Goal: Task Accomplishment & Management: Use online tool/utility

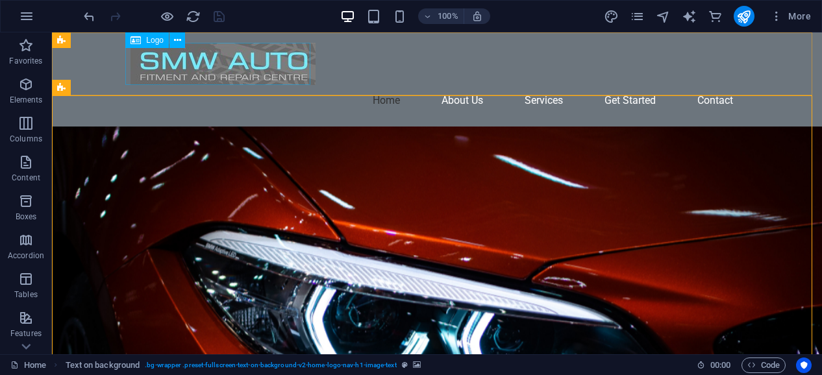
click at [162, 44] on span "Logo" at bounding box center [155, 40] width 18 height 8
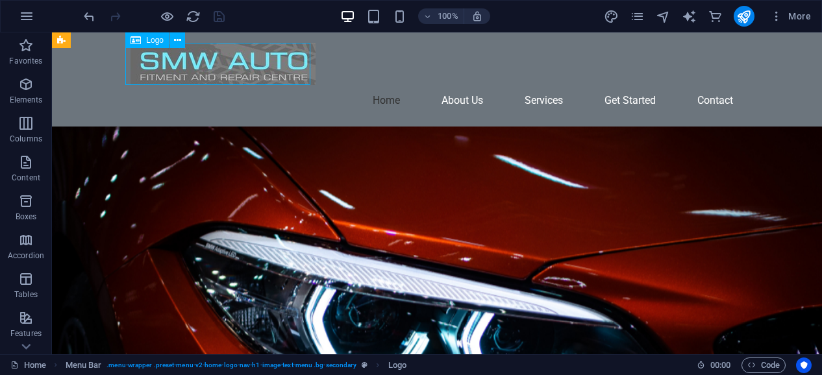
click at [154, 42] on span "Logo" at bounding box center [155, 40] width 18 height 8
click at [25, 12] on icon "button" at bounding box center [27, 16] width 16 height 16
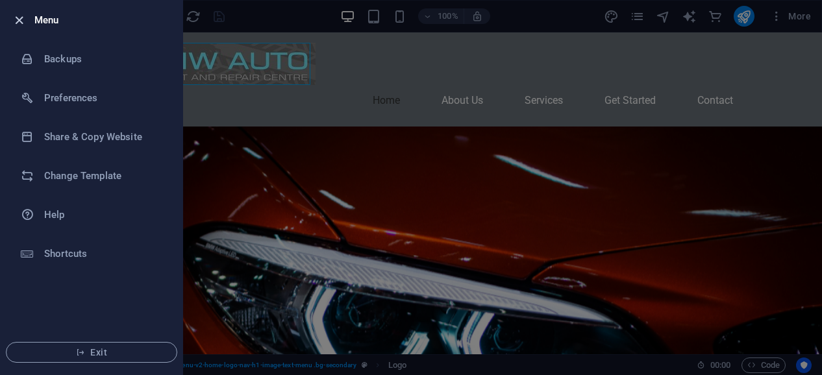
click at [16, 21] on icon "button" at bounding box center [19, 20] width 15 height 15
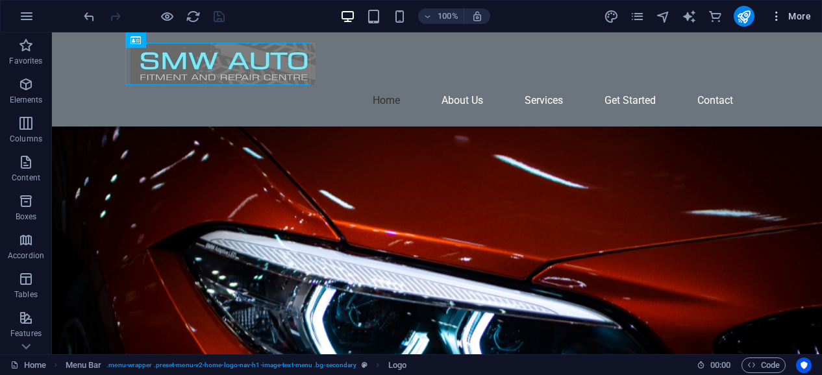
click at [779, 20] on icon "button" at bounding box center [776, 16] width 13 height 13
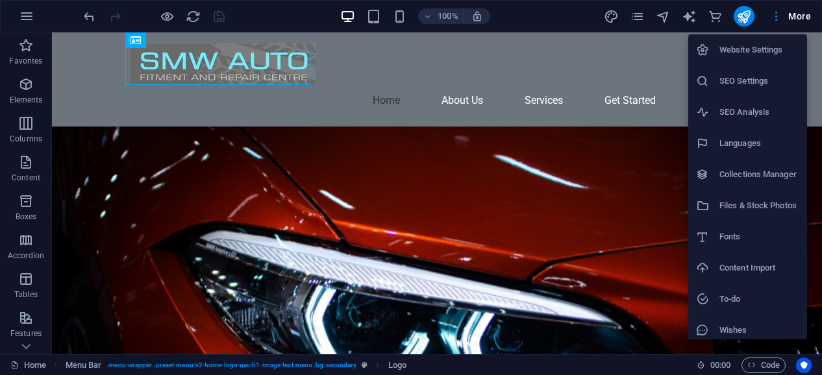
click at [580, 22] on div at bounding box center [411, 187] width 822 height 375
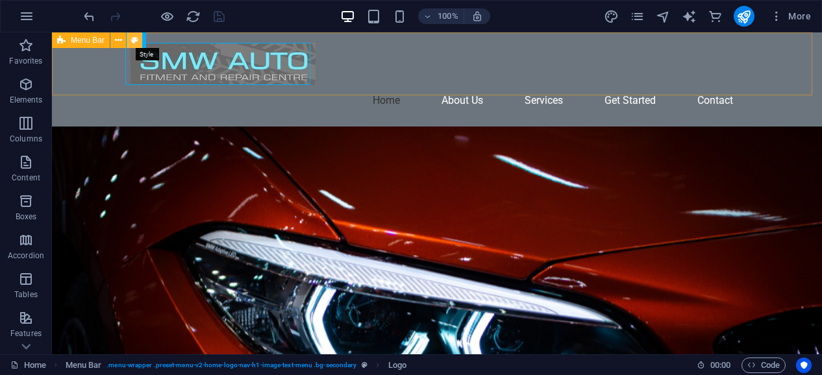
click at [134, 40] on icon at bounding box center [134, 41] width 7 height 14
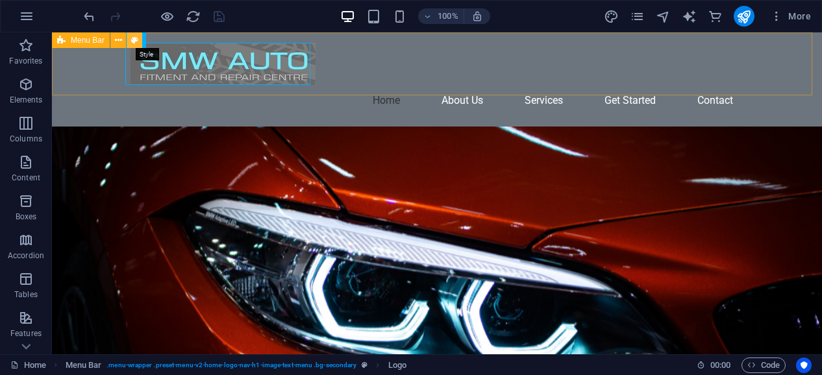
select select "rem"
select select "preset-menu-v2-home-logo-nav-h1-image-text-menu"
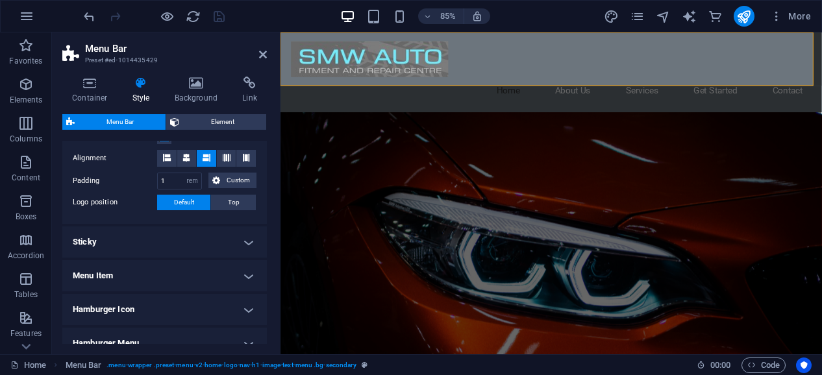
scroll to position [476, 0]
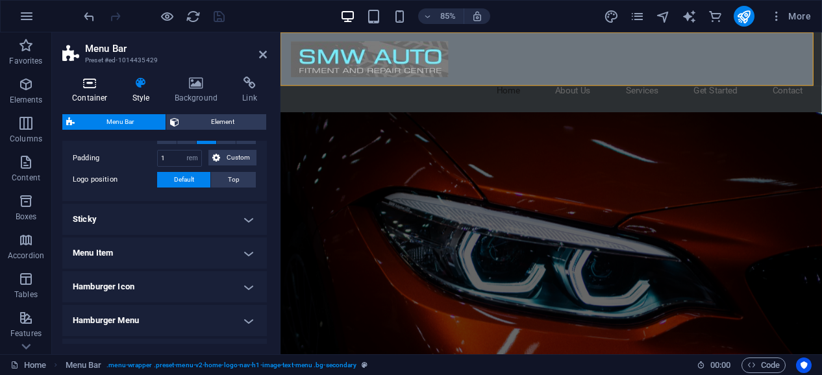
click at [99, 88] on icon at bounding box center [89, 83] width 55 height 13
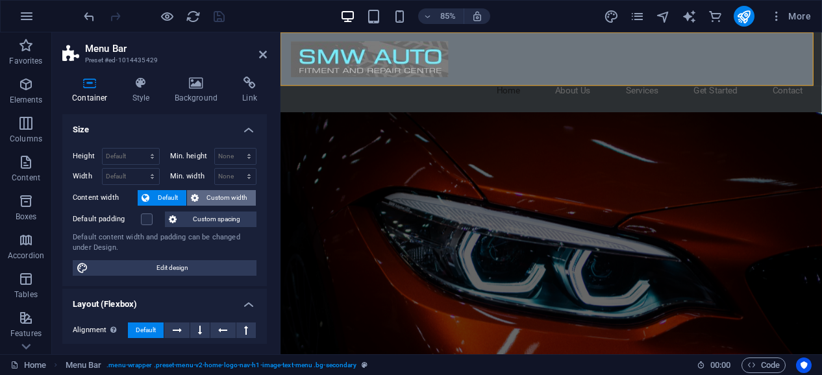
click at [198, 198] on button "Custom width" at bounding box center [221, 198] width 69 height 16
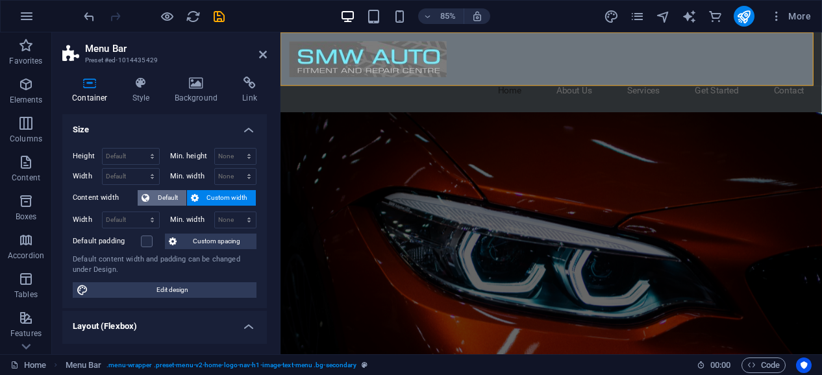
click at [167, 195] on span "Default" at bounding box center [167, 198] width 29 height 16
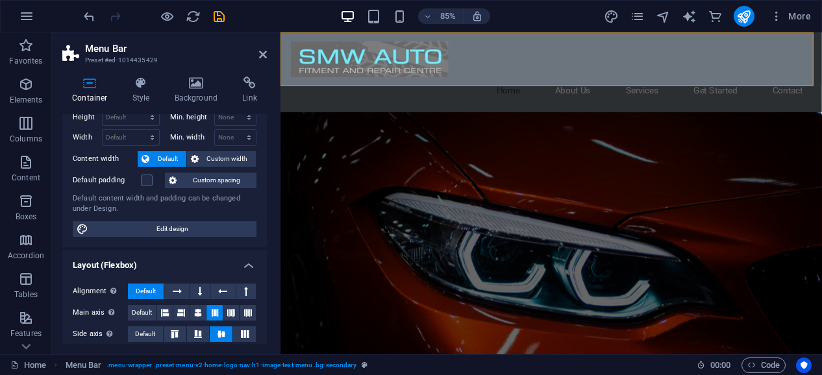
scroll to position [56, 0]
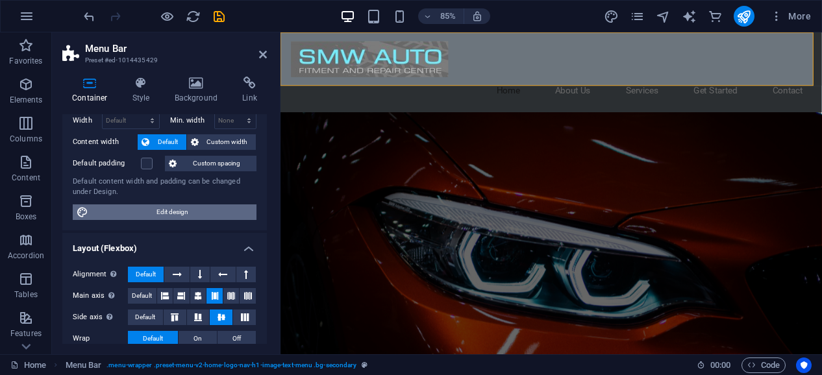
click at [173, 210] on span "Edit design" at bounding box center [172, 212] width 160 height 16
select select "rem"
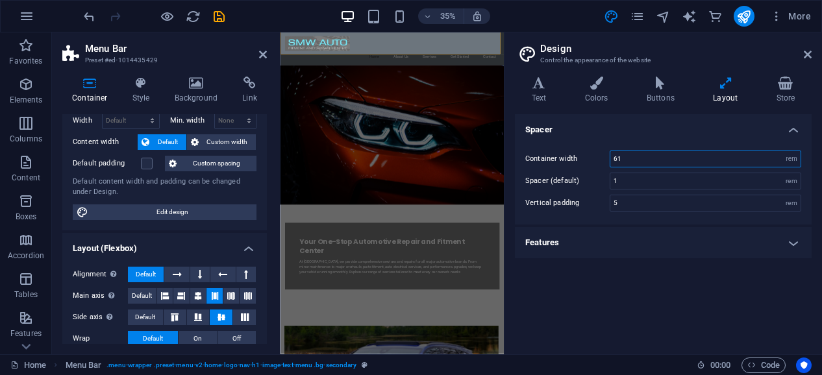
click at [717, 161] on input "61" at bounding box center [705, 159] width 190 height 16
click at [704, 179] on input "1" at bounding box center [705, 181] width 190 height 16
click at [698, 159] on input "65" at bounding box center [705, 159] width 190 height 16
type input "61"
click at [197, 82] on icon at bounding box center [196, 83] width 63 height 13
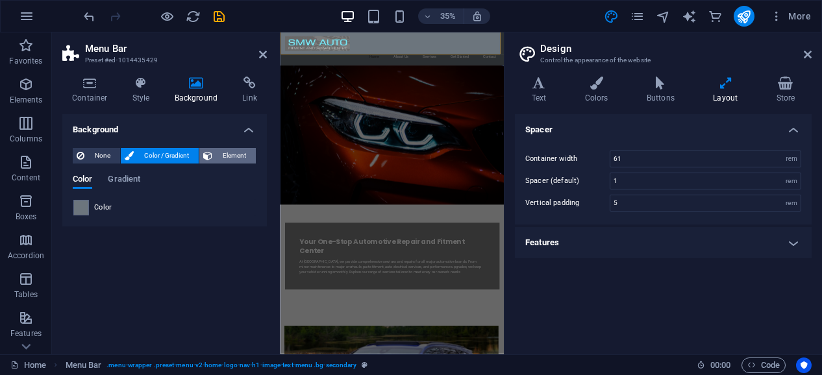
click at [225, 156] on span "Element" at bounding box center [234, 156] width 36 height 16
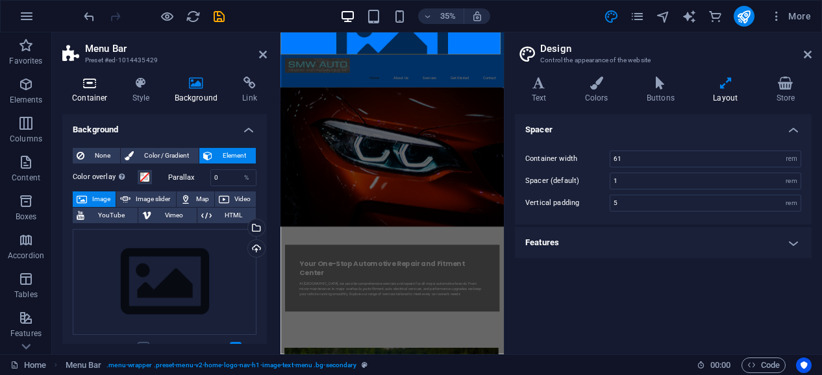
click at [90, 84] on icon at bounding box center [89, 83] width 55 height 13
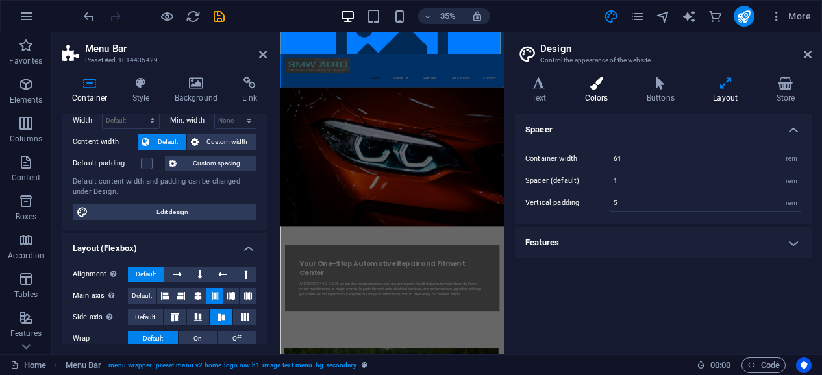
click at [604, 85] on icon at bounding box center [596, 83] width 56 height 13
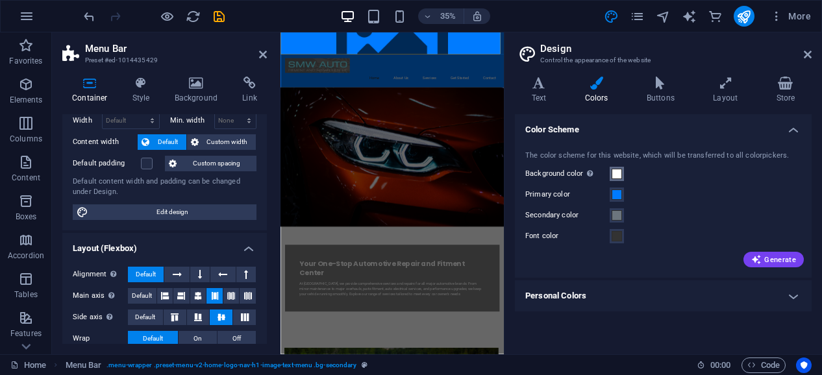
click at [615, 173] on span at bounding box center [616, 174] width 10 height 10
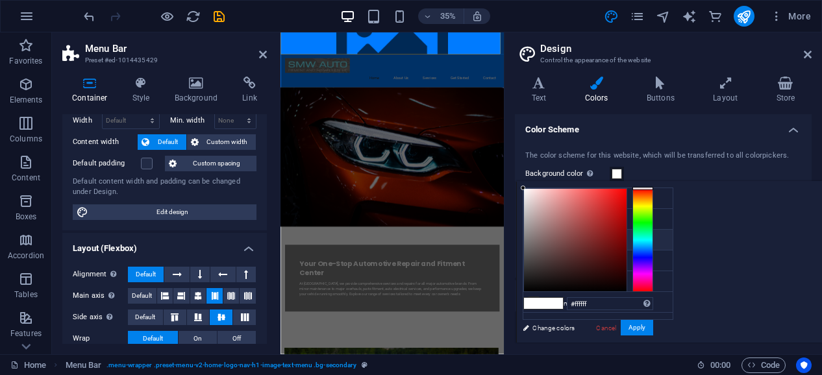
click at [536, 239] on icon at bounding box center [533, 239] width 9 height 9
type input "#6c757d"
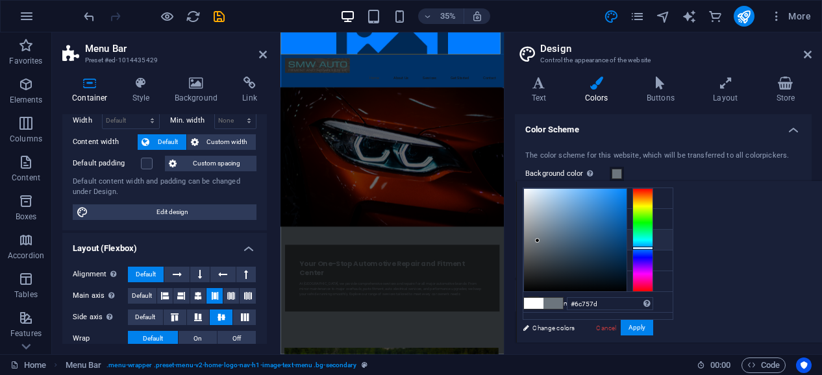
click at [532, 241] on icon at bounding box center [533, 239] width 9 height 9
click at [653, 325] on button "Apply" at bounding box center [637, 328] width 32 height 16
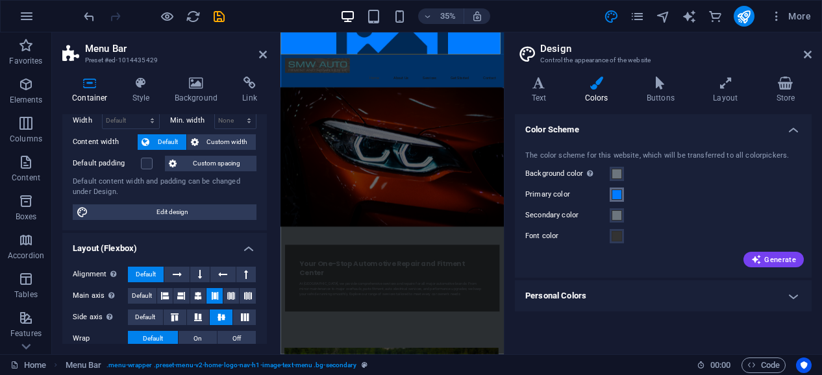
click at [610, 195] on button "Primary color" at bounding box center [617, 195] width 14 height 14
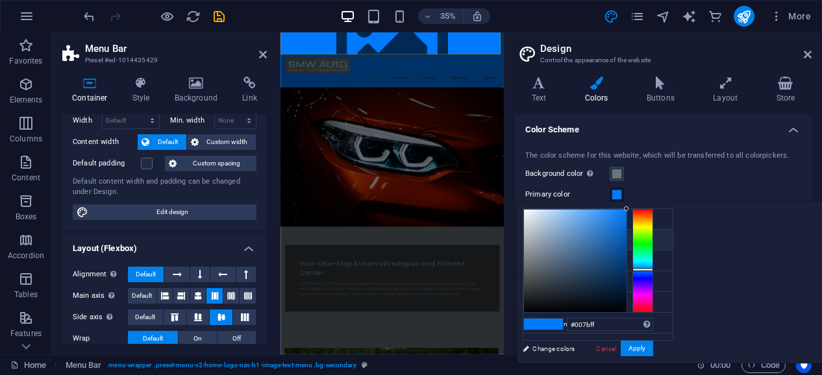
click at [567, 240] on li "Primary color #007BFF" at bounding box center [597, 240] width 149 height 21
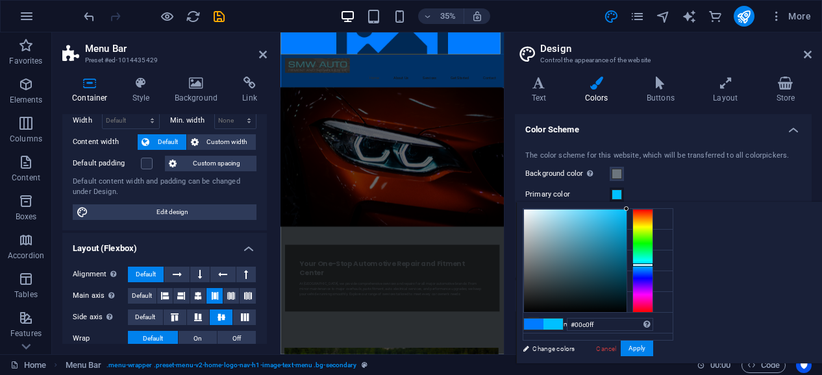
click at [653, 264] on div at bounding box center [642, 261] width 21 height 104
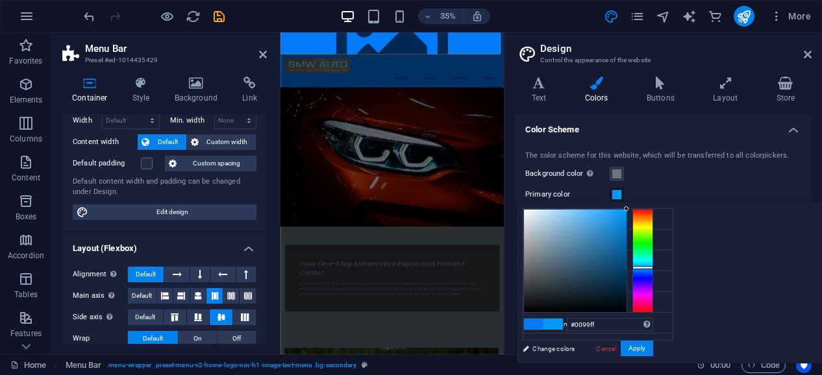
click at [653, 267] on div at bounding box center [642, 261] width 21 height 104
click at [653, 265] on div at bounding box center [642, 266] width 21 height 3
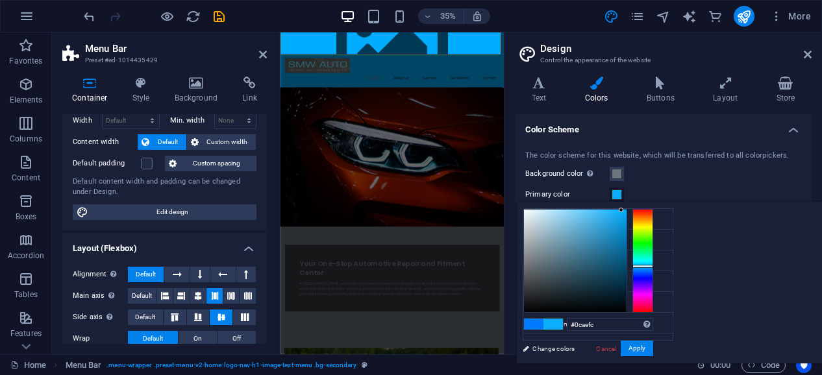
click at [626, 210] on div at bounding box center [575, 261] width 103 height 103
click at [626, 214] on div at bounding box center [575, 261] width 103 height 103
click at [626, 212] on div at bounding box center [575, 261] width 103 height 103
click at [613, 212] on div at bounding box center [610, 212] width 5 height 5
click at [626, 213] on div at bounding box center [575, 261] width 103 height 103
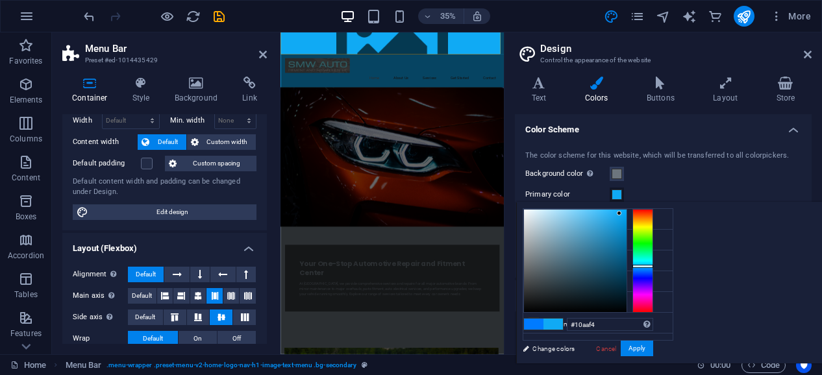
type input "#21b3fa"
click at [626, 210] on div at bounding box center [575, 261] width 103 height 103
click at [660, 339] on div "#21b3fa Supported formats #0852ed rgb(8, 82, 237) rgba(8, 82, 237, 90%) hsv(221…" at bounding box center [587, 377] width 143 height 349
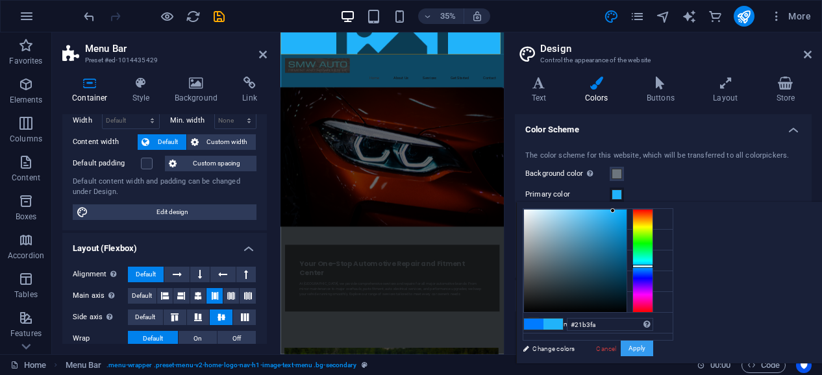
click at [653, 343] on button "Apply" at bounding box center [637, 349] width 32 height 16
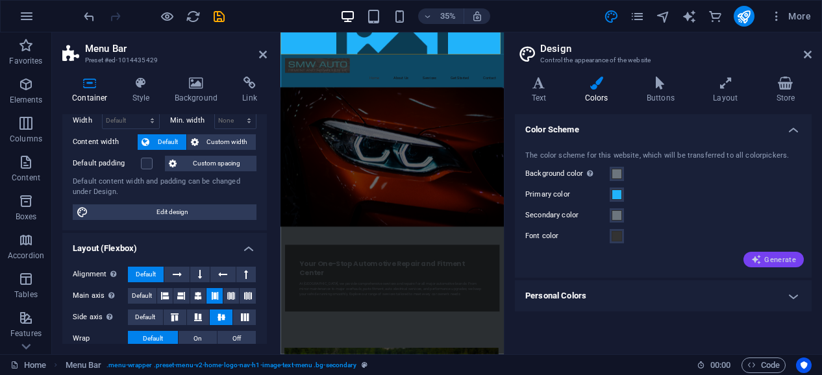
click at [753, 267] on button "Generate" at bounding box center [773, 260] width 60 height 16
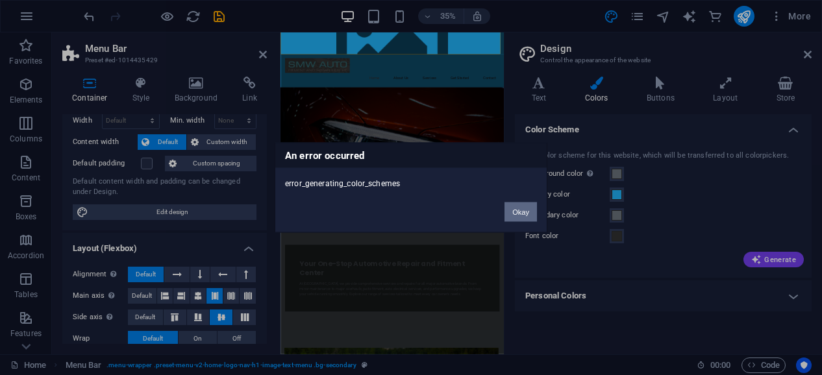
drag, startPoint x: 753, startPoint y: 266, endPoint x: 523, endPoint y: 213, distance: 235.9
click at [523, 213] on div "An error occurred error_generating_color_schemes Okay" at bounding box center [411, 187] width 822 height 375
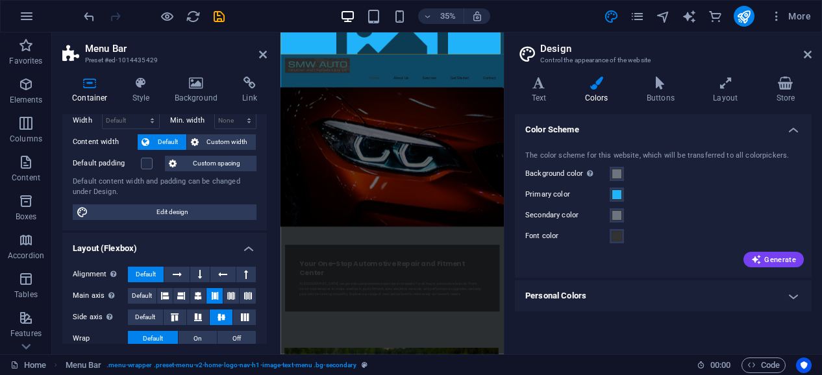
click at [523, 213] on div "The color scheme for this website, which will be transferred to all colorpicker…" at bounding box center [663, 208] width 302 height 141
click at [543, 92] on h4 "Text" at bounding box center [541, 90] width 53 height 27
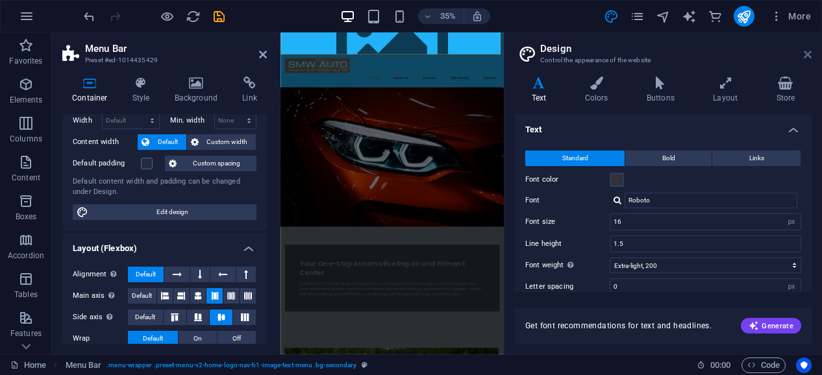
click at [808, 52] on icon at bounding box center [808, 54] width 8 height 10
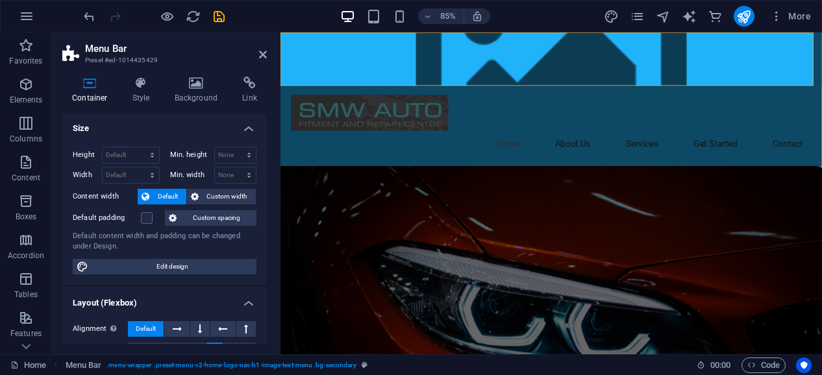
scroll to position [0, 0]
click at [196, 103] on h4 "Background" at bounding box center [199, 90] width 68 height 27
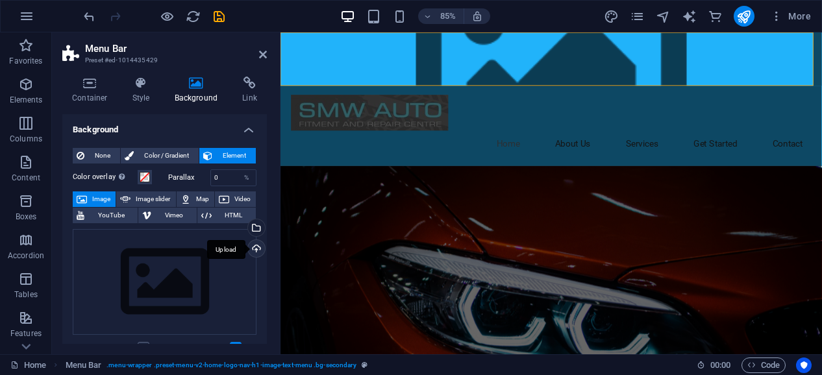
click at [249, 245] on div "Upload" at bounding box center [254, 249] width 19 height 19
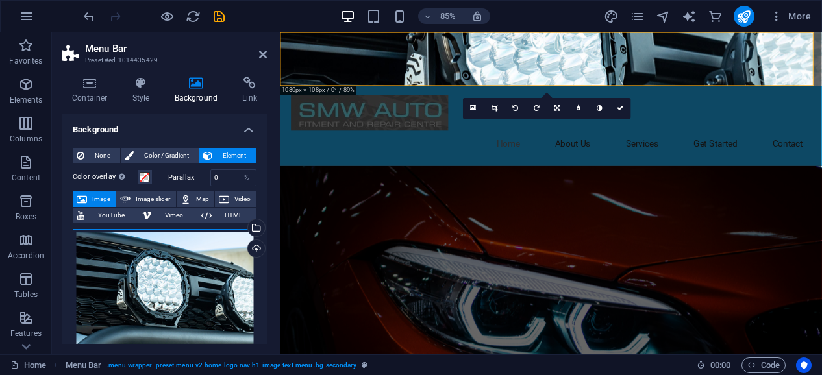
drag, startPoint x: 188, startPoint y: 281, endPoint x: 185, endPoint y: 290, distance: 9.5
click at [185, 290] on div "Drag files here, click to choose files or select files from Files or our free s…" at bounding box center [165, 291] width 184 height 125
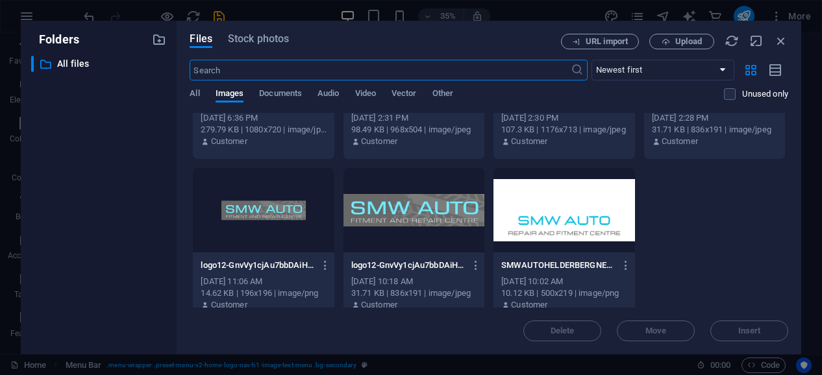
scroll to position [119, 0]
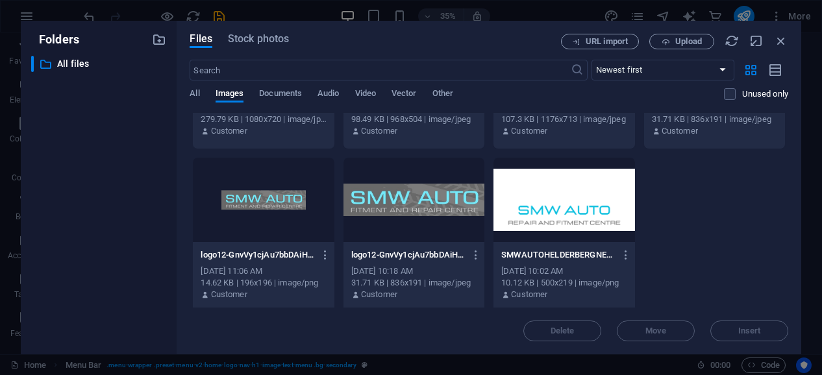
click at [244, 218] on div at bounding box center [263, 200] width 141 height 84
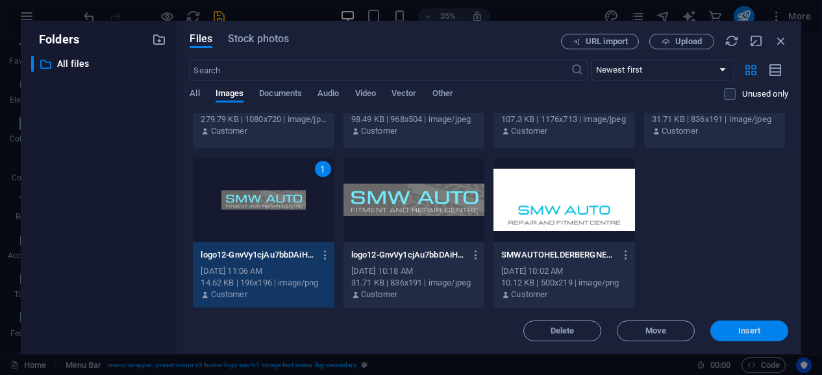
click at [747, 330] on span "Insert" at bounding box center [749, 331] width 23 height 8
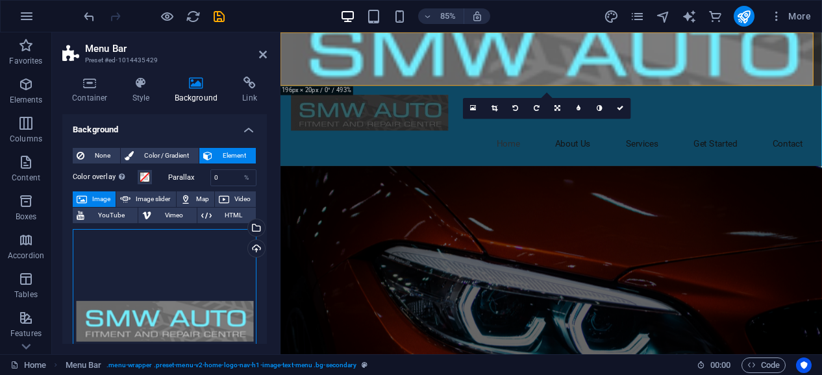
drag, startPoint x: 195, startPoint y: 313, endPoint x: 193, endPoint y: 272, distance: 40.9
click at [193, 272] on div "Drag files here, click to choose files or select files from Files or our free s…" at bounding box center [165, 321] width 184 height 184
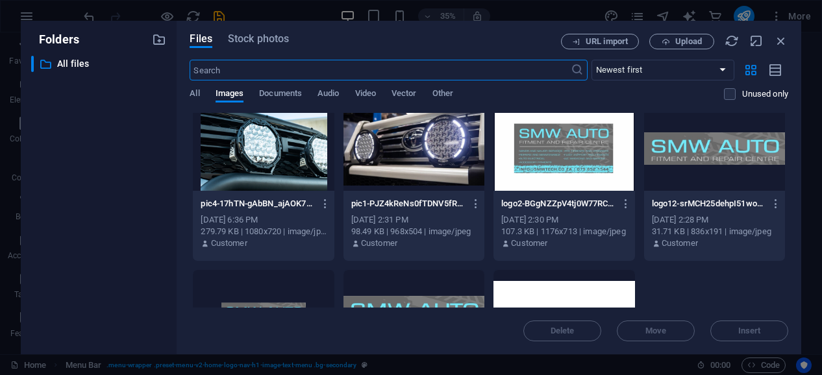
scroll to position [6, 0]
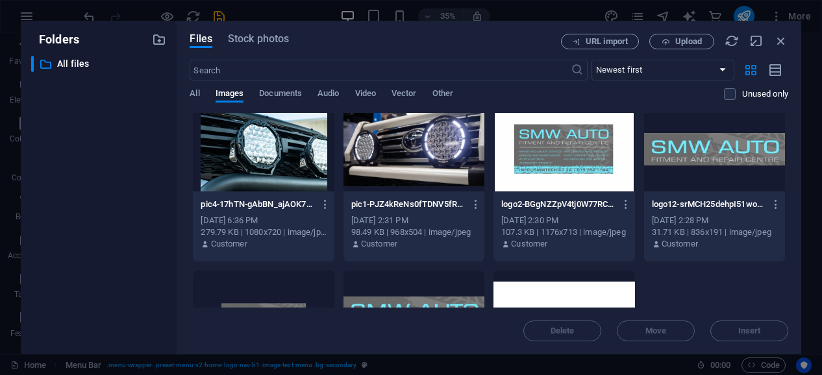
click at [685, 149] on div at bounding box center [714, 149] width 141 height 84
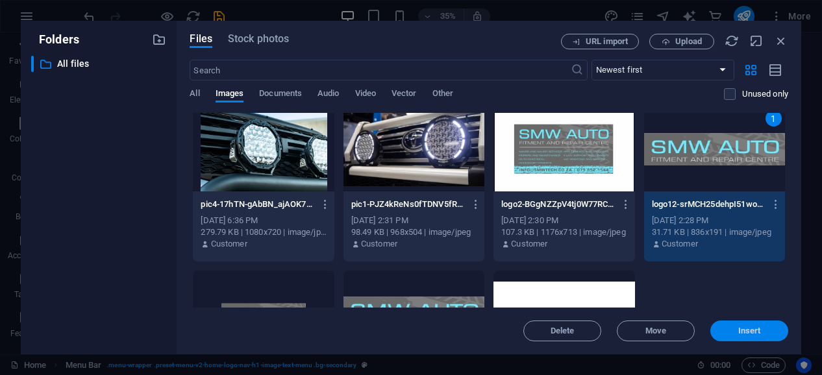
click at [728, 323] on button "Insert" at bounding box center [749, 331] width 78 height 21
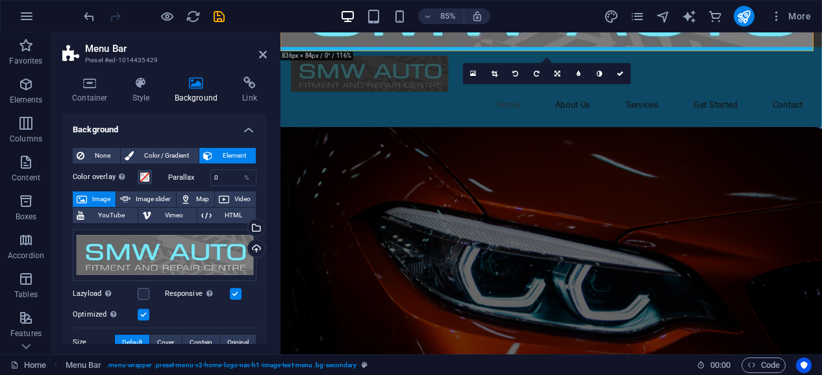
scroll to position [0, 0]
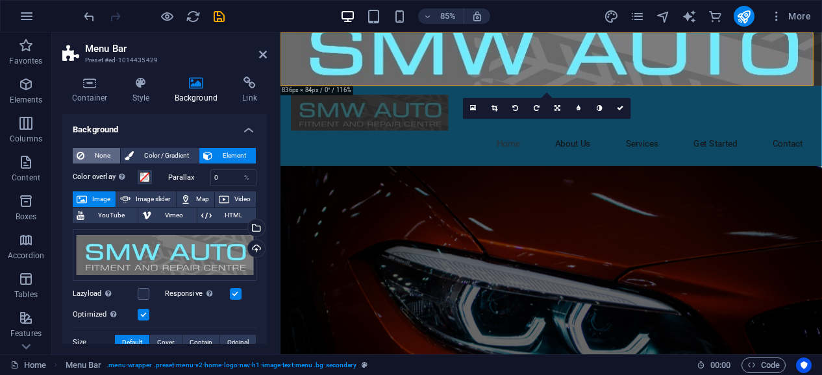
click at [95, 156] on span "None" at bounding box center [102, 156] width 28 height 16
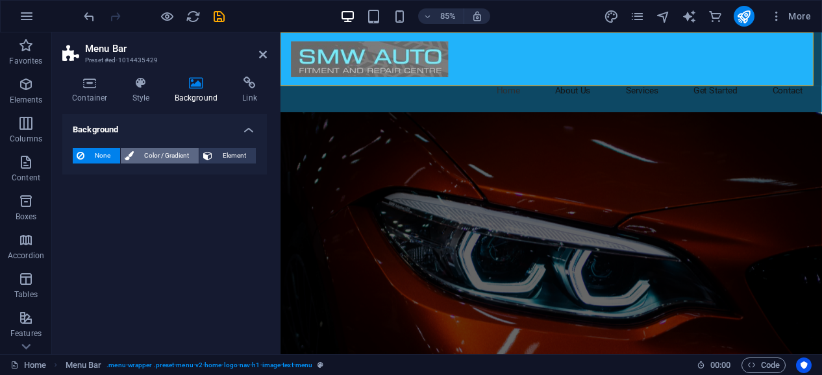
click at [139, 154] on span "Color / Gradient" at bounding box center [166, 156] width 57 height 16
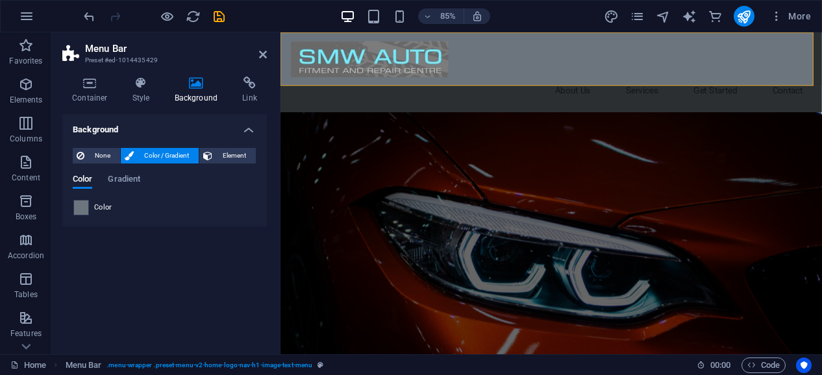
click at [82, 208] on span at bounding box center [81, 208] width 14 height 14
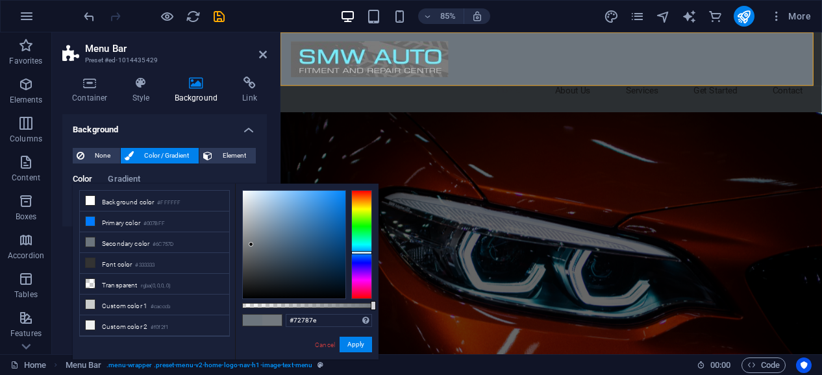
click at [251, 245] on div at bounding box center [294, 245] width 103 height 108
click at [354, 346] on button "Apply" at bounding box center [355, 345] width 32 height 16
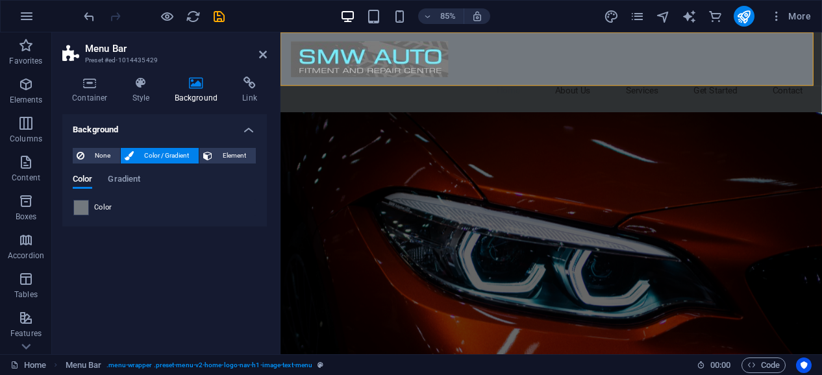
click at [80, 207] on span at bounding box center [81, 208] width 14 height 14
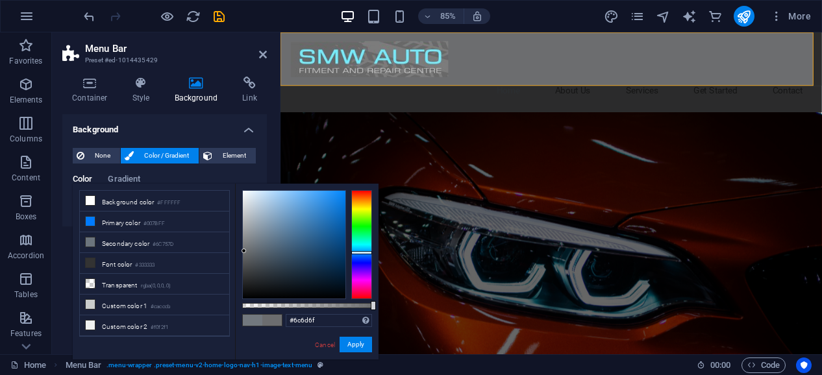
click at [244, 251] on div at bounding box center [294, 245] width 103 height 108
click at [252, 320] on span at bounding box center [252, 320] width 19 height 11
click at [245, 250] on div at bounding box center [294, 245] width 103 height 108
type input "#606162"
click at [245, 256] on div at bounding box center [294, 245] width 103 height 108
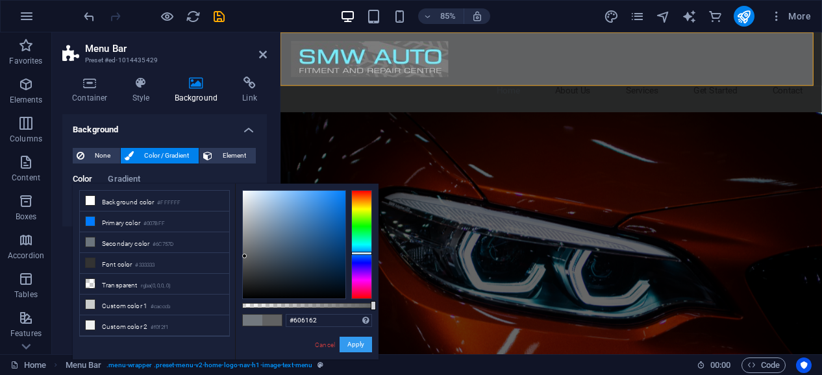
click at [345, 341] on button "Apply" at bounding box center [355, 345] width 32 height 16
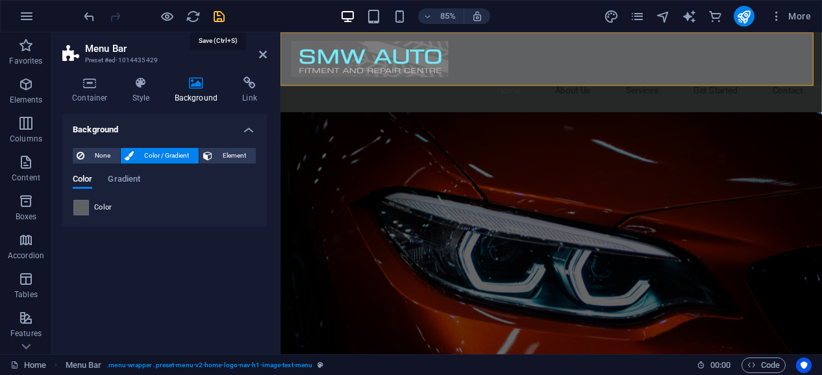
click at [222, 17] on icon "save" at bounding box center [219, 16] width 15 height 15
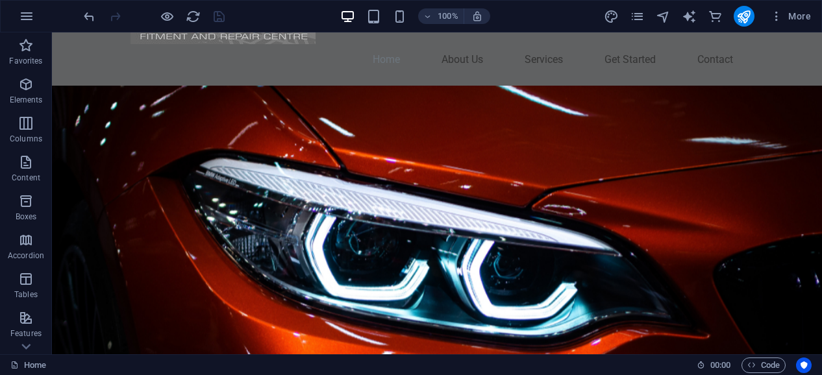
scroll to position [42, 0]
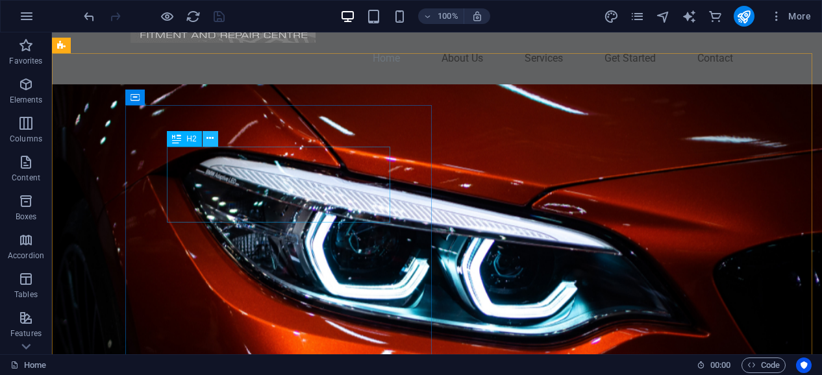
click at [208, 136] on icon at bounding box center [209, 139] width 7 height 14
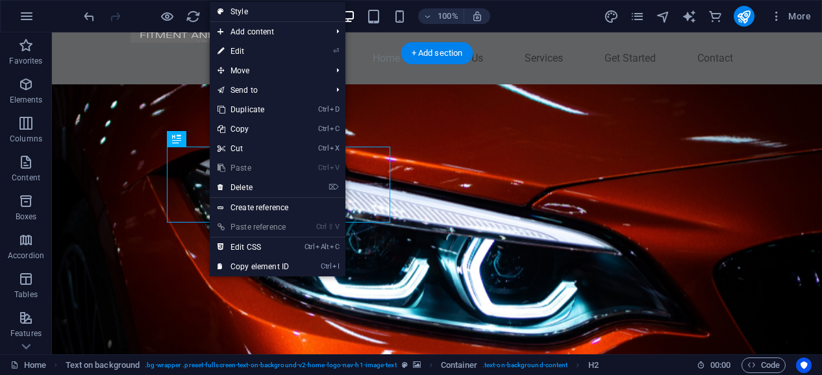
click at [191, 97] on figure at bounding box center [437, 283] width 770 height 398
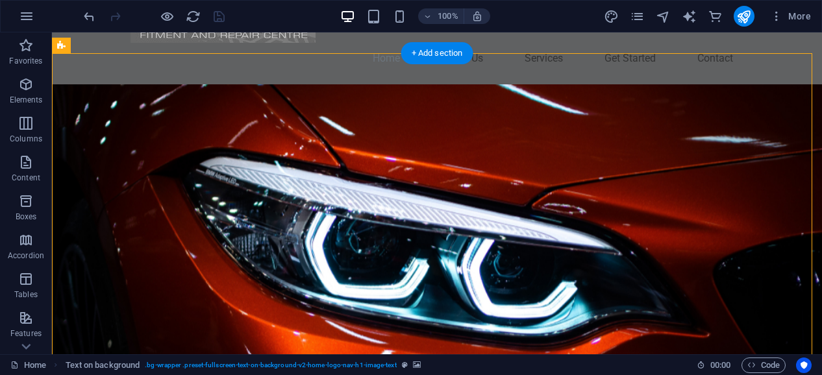
click at [262, 90] on figure at bounding box center [437, 283] width 770 height 398
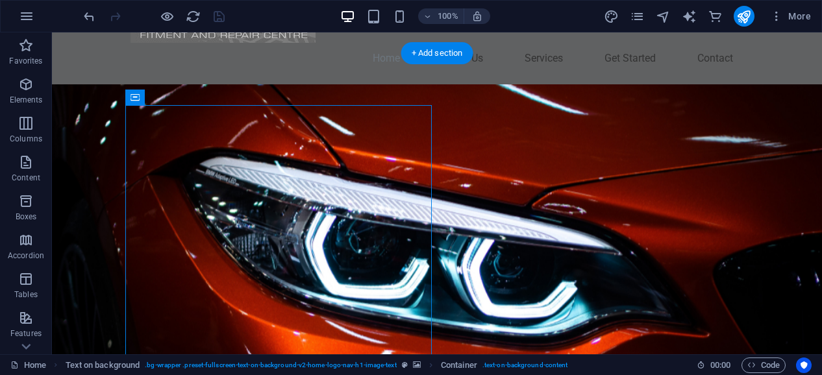
click at [588, 201] on figure at bounding box center [437, 283] width 770 height 398
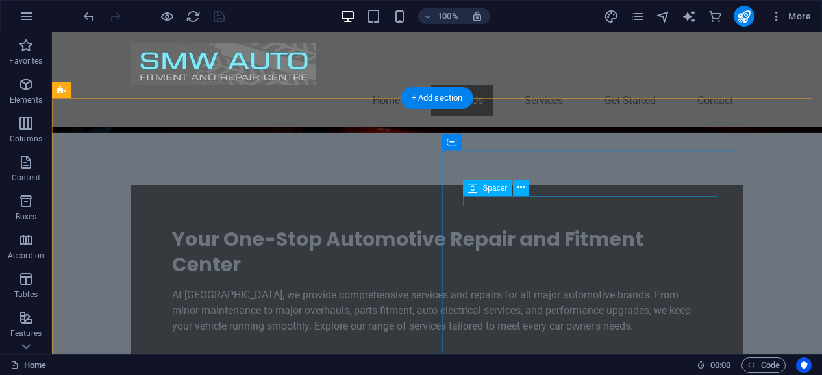
scroll to position [437, 0]
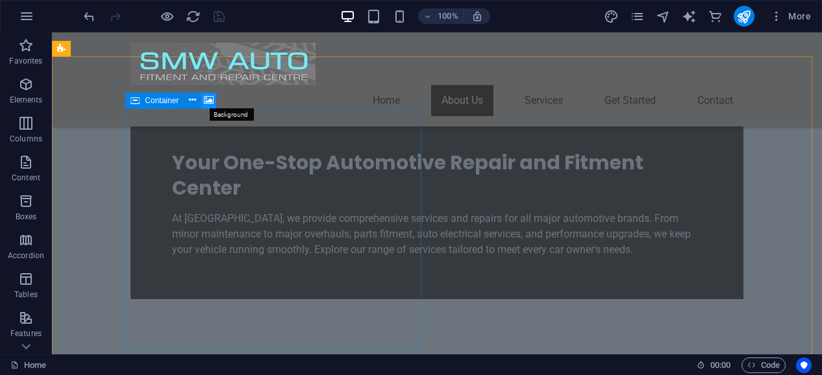
click at [209, 101] on icon at bounding box center [209, 100] width 10 height 14
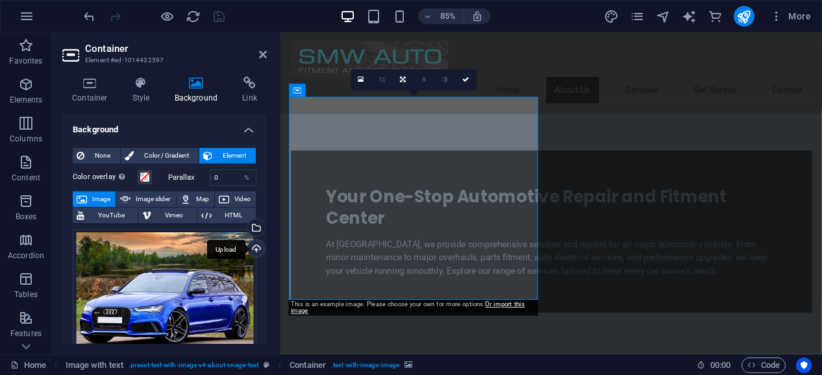
click at [253, 245] on div "Upload" at bounding box center [254, 249] width 19 height 19
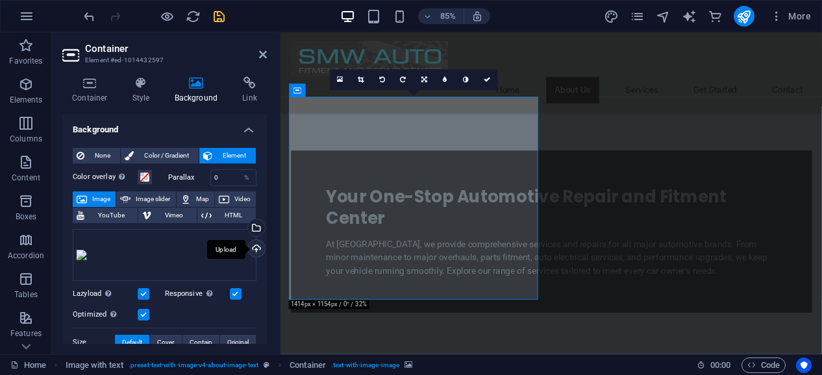
click at [256, 246] on div "Upload" at bounding box center [254, 249] width 19 height 19
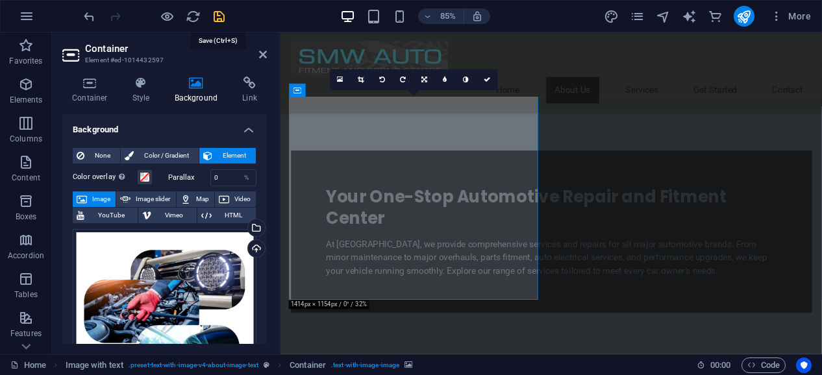
click at [218, 14] on icon "save" at bounding box center [219, 16] width 15 height 15
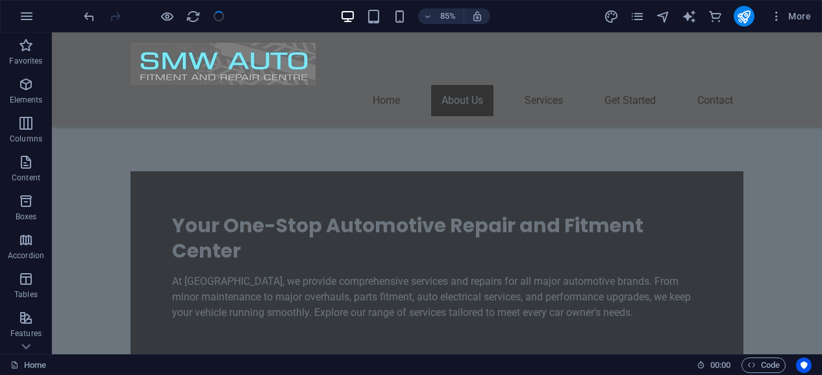
checkbox input "false"
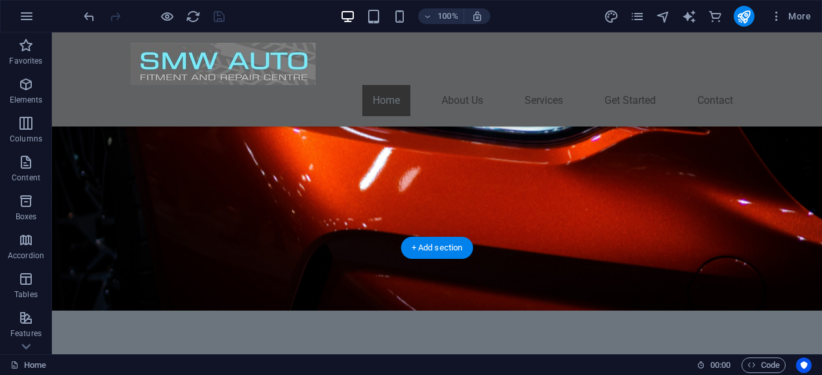
scroll to position [0, 0]
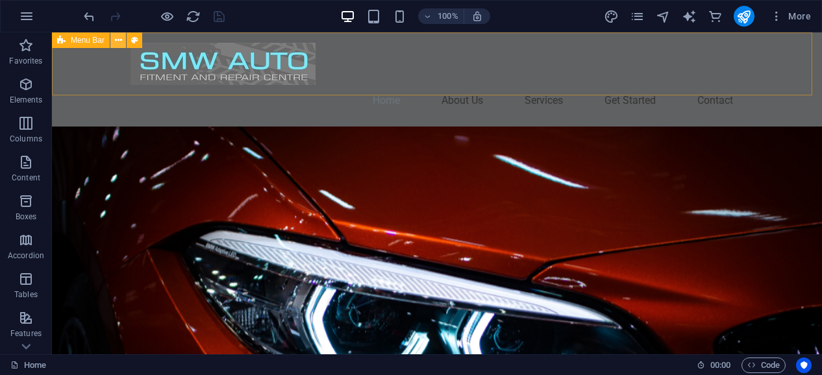
click at [119, 41] on icon at bounding box center [118, 41] width 7 height 14
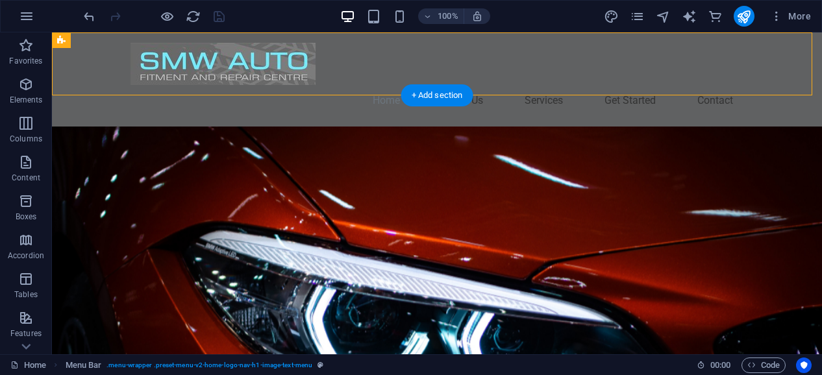
click at [86, 127] on figure at bounding box center [437, 357] width 770 height 461
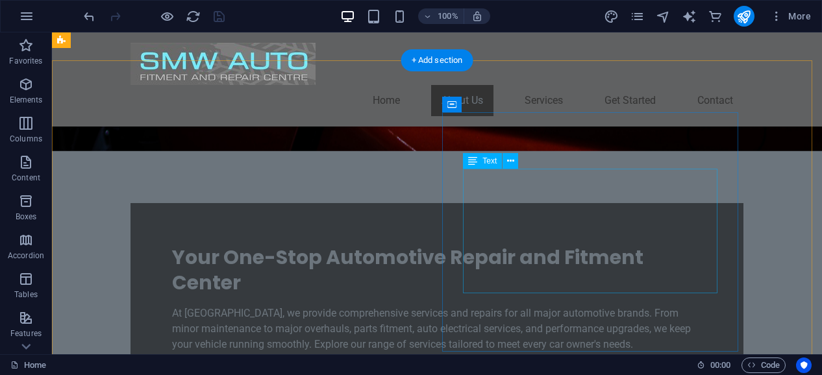
scroll to position [390, 0]
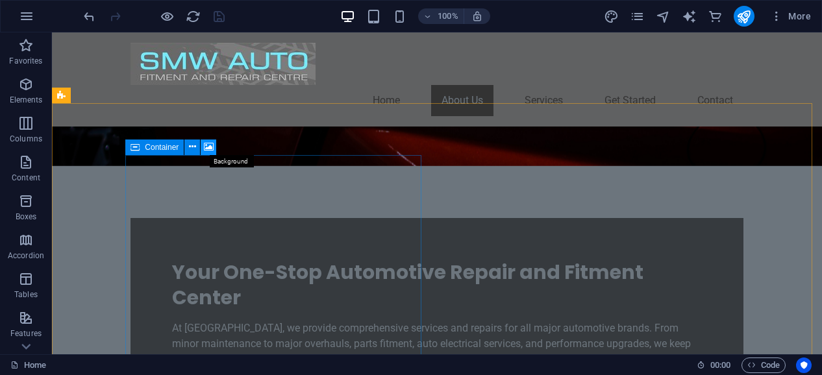
click at [210, 145] on icon at bounding box center [209, 147] width 10 height 14
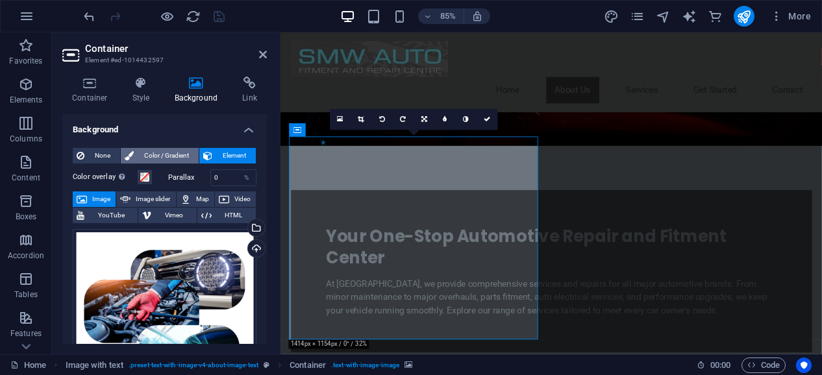
click at [180, 156] on span "Color / Gradient" at bounding box center [166, 156] width 57 height 16
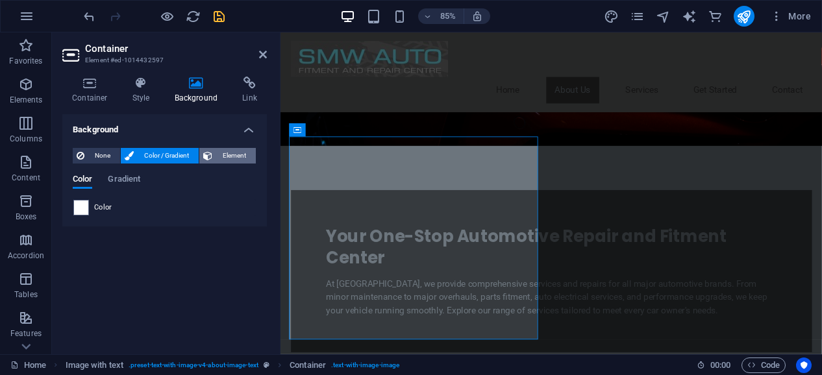
click at [219, 151] on span "Element" at bounding box center [234, 156] width 36 height 16
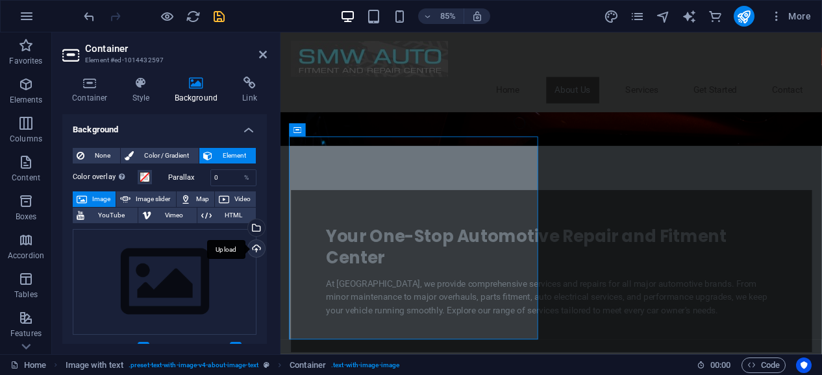
click at [258, 247] on div "Upload" at bounding box center [254, 249] width 19 height 19
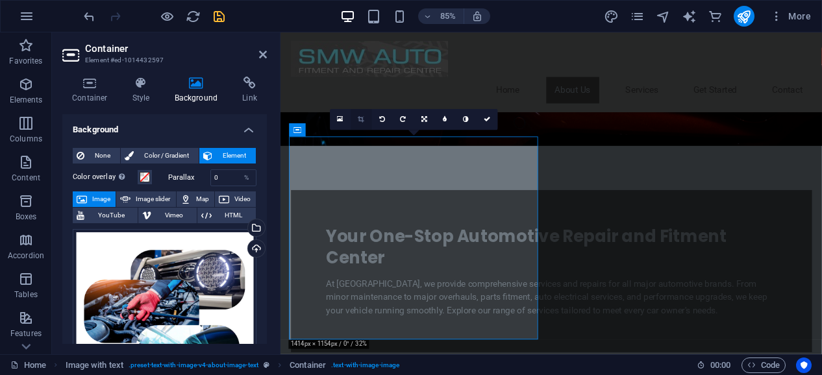
click at [365, 121] on link at bounding box center [361, 119] width 21 height 21
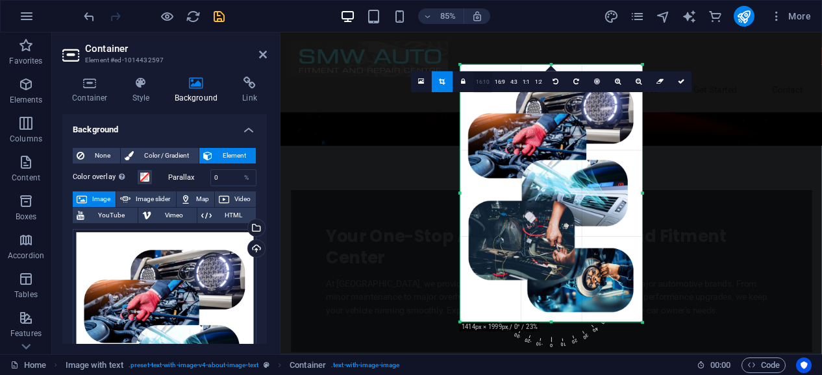
click at [486, 84] on link "16:10" at bounding box center [483, 82] width 18 height 21
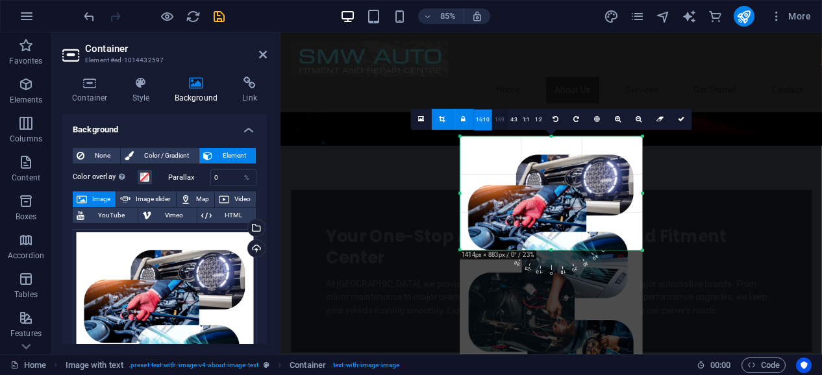
click at [499, 120] on link "16:9" at bounding box center [500, 120] width 16 height 21
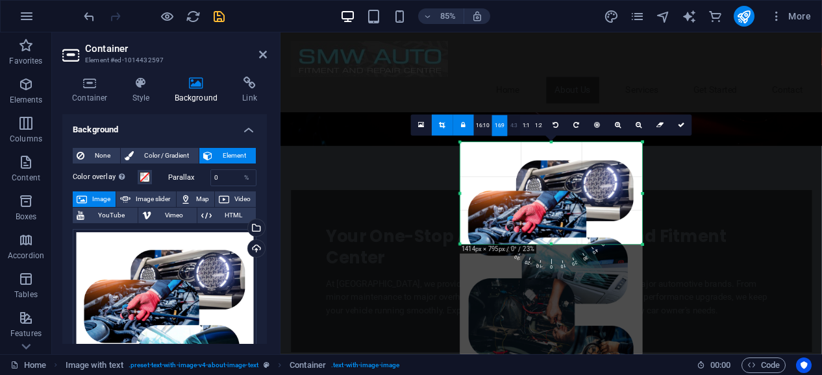
click at [512, 121] on link "4:3" at bounding box center [514, 125] width 12 height 21
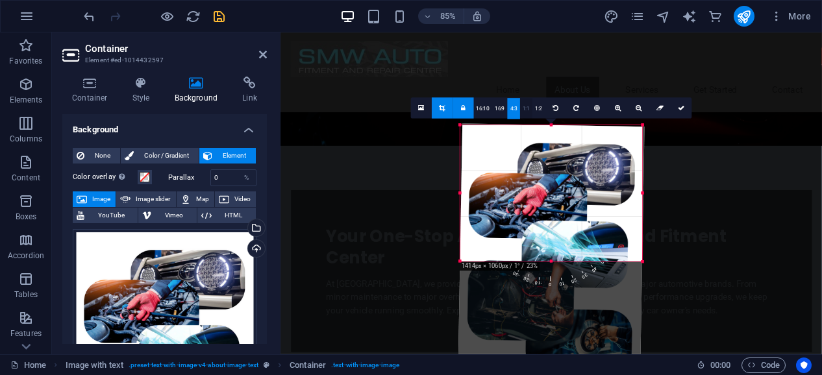
click at [524, 108] on link "1:1" at bounding box center [526, 108] width 12 height 21
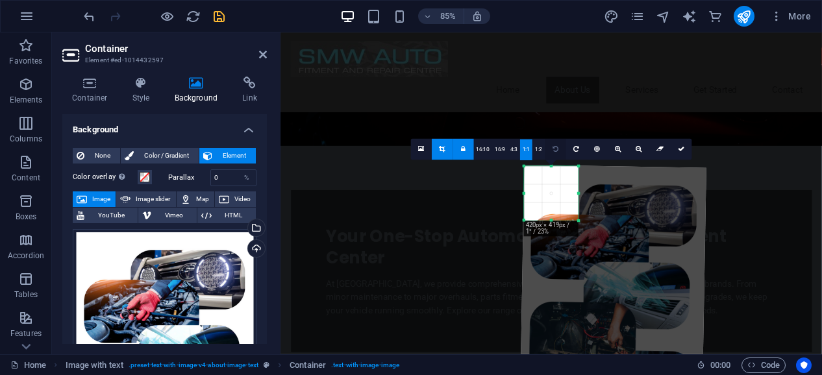
click at [558, 147] on link at bounding box center [555, 149] width 21 height 21
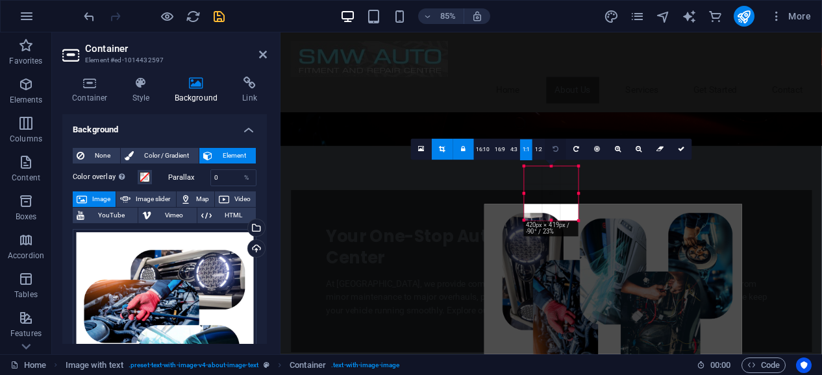
click at [558, 147] on link at bounding box center [555, 149] width 21 height 21
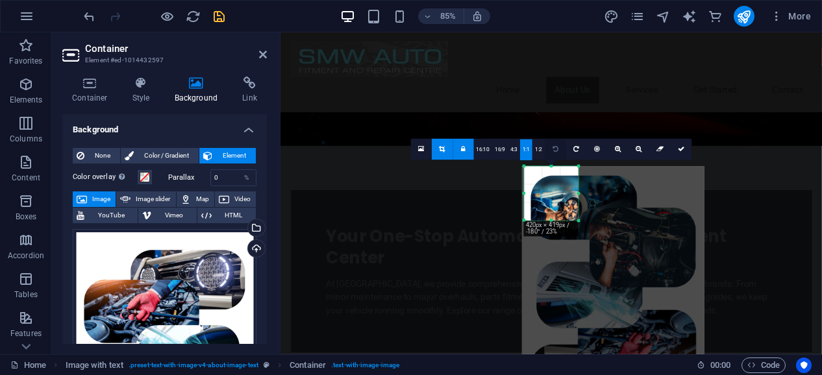
click at [558, 147] on link at bounding box center [555, 149] width 21 height 21
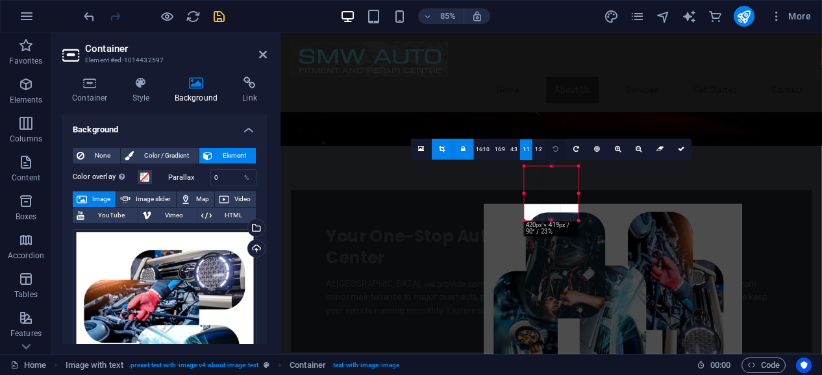
click at [558, 147] on link at bounding box center [555, 149] width 21 height 21
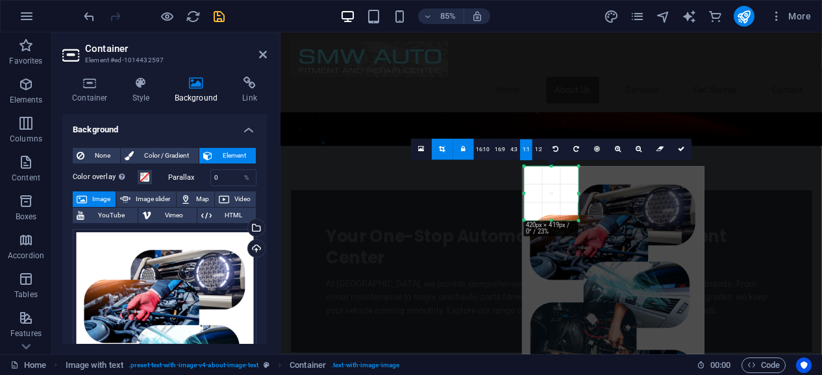
click at [447, 145] on link at bounding box center [442, 149] width 21 height 21
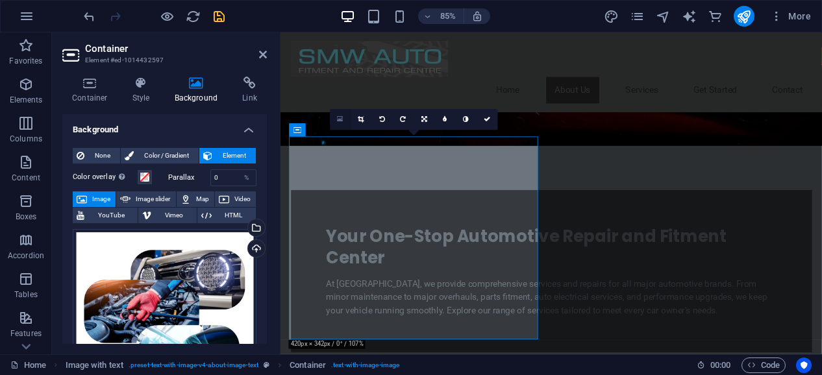
click at [338, 119] on icon at bounding box center [340, 120] width 6 height 8
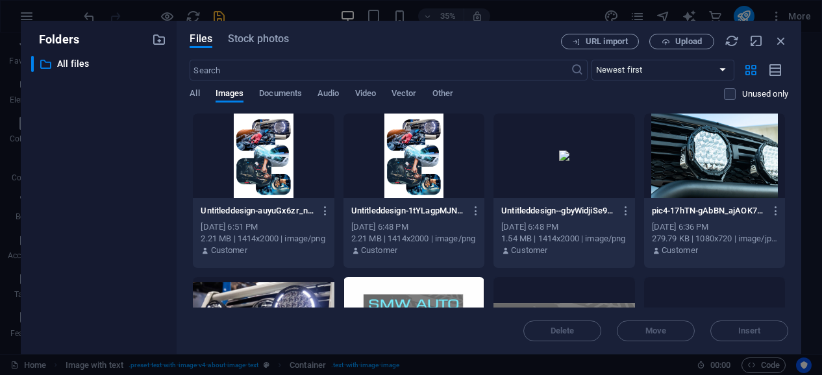
click at [406, 162] on div at bounding box center [413, 156] width 141 height 84
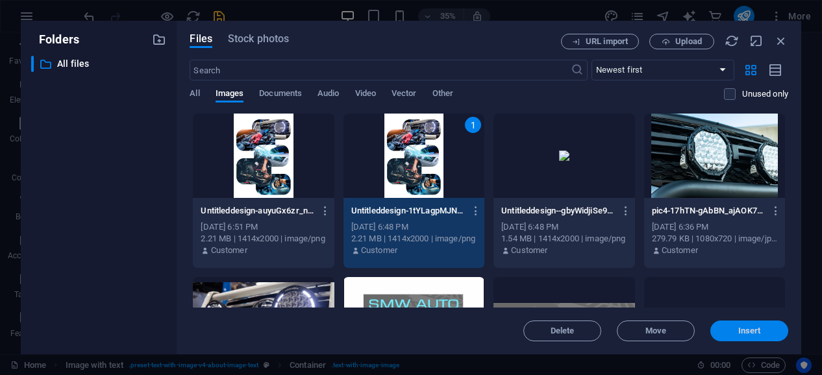
click at [740, 335] on span "Insert" at bounding box center [749, 331] width 23 height 8
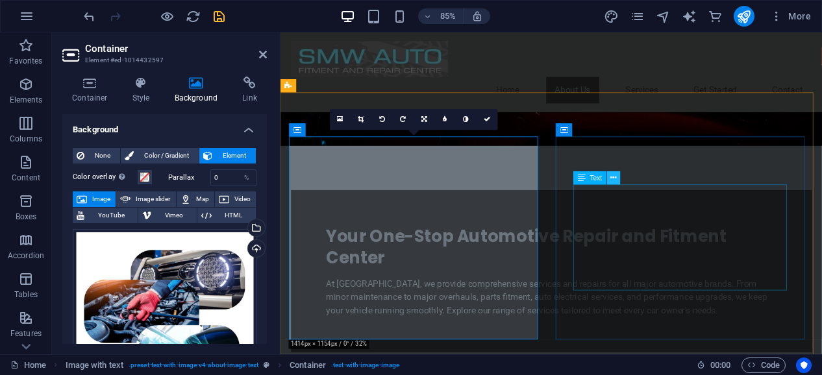
click at [617, 180] on icon at bounding box center [614, 178] width 6 height 12
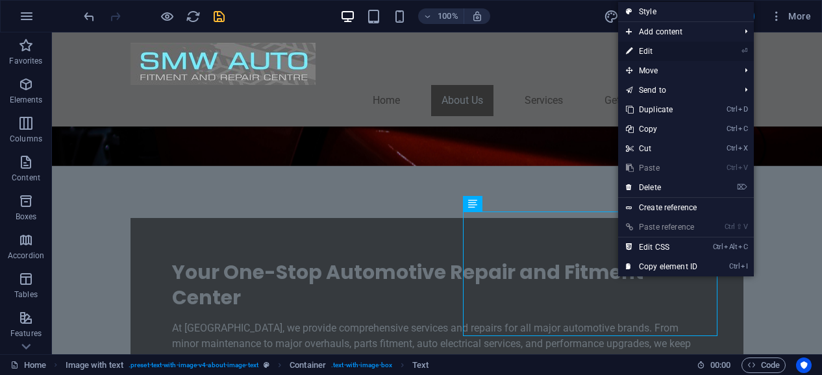
click at [661, 49] on link "⏎ Edit" at bounding box center [661, 51] width 87 height 19
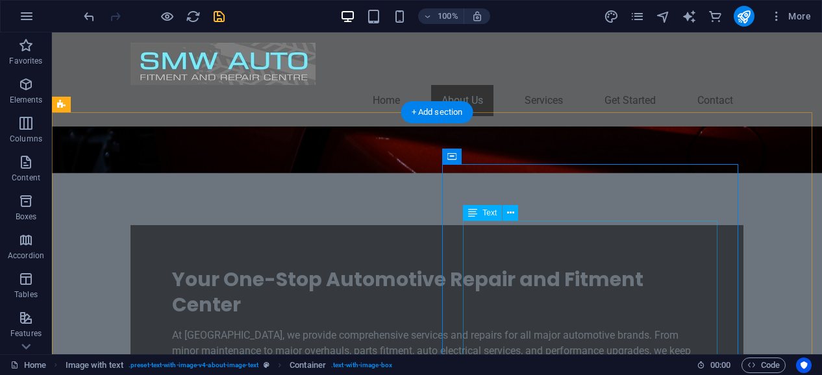
scroll to position [380, 0]
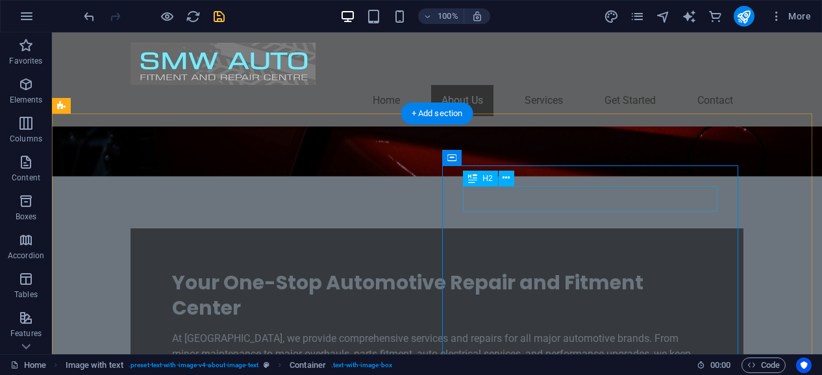
click at [507, 173] on icon at bounding box center [505, 178] width 7 height 14
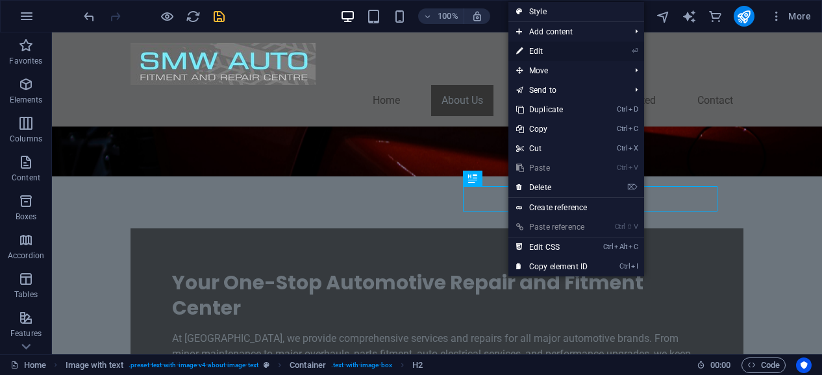
click at [556, 49] on link "⏎ Edit" at bounding box center [551, 51] width 87 height 19
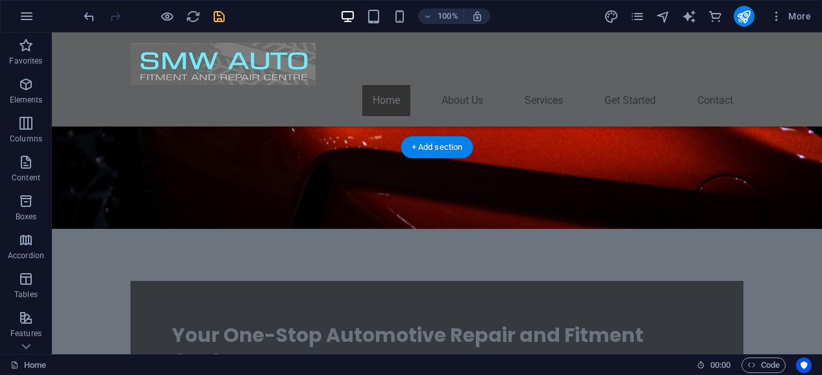
scroll to position [347, 0]
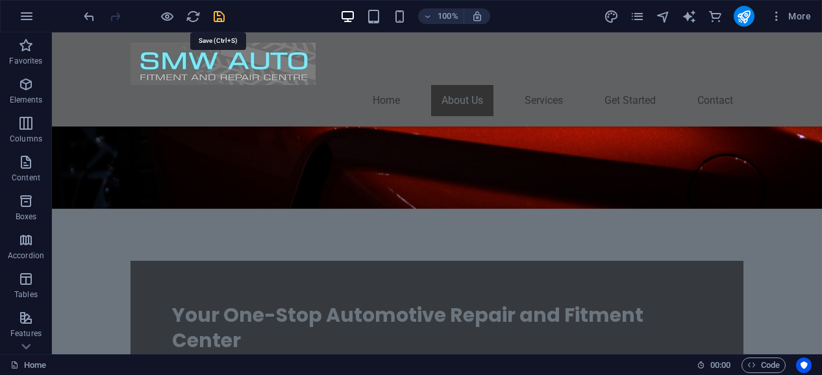
click at [216, 13] on icon "save" at bounding box center [219, 16] width 15 height 15
checkbox input "false"
click at [746, 16] on icon "publish" at bounding box center [743, 16] width 15 height 15
